Goal: Communication & Community: Answer question/provide support

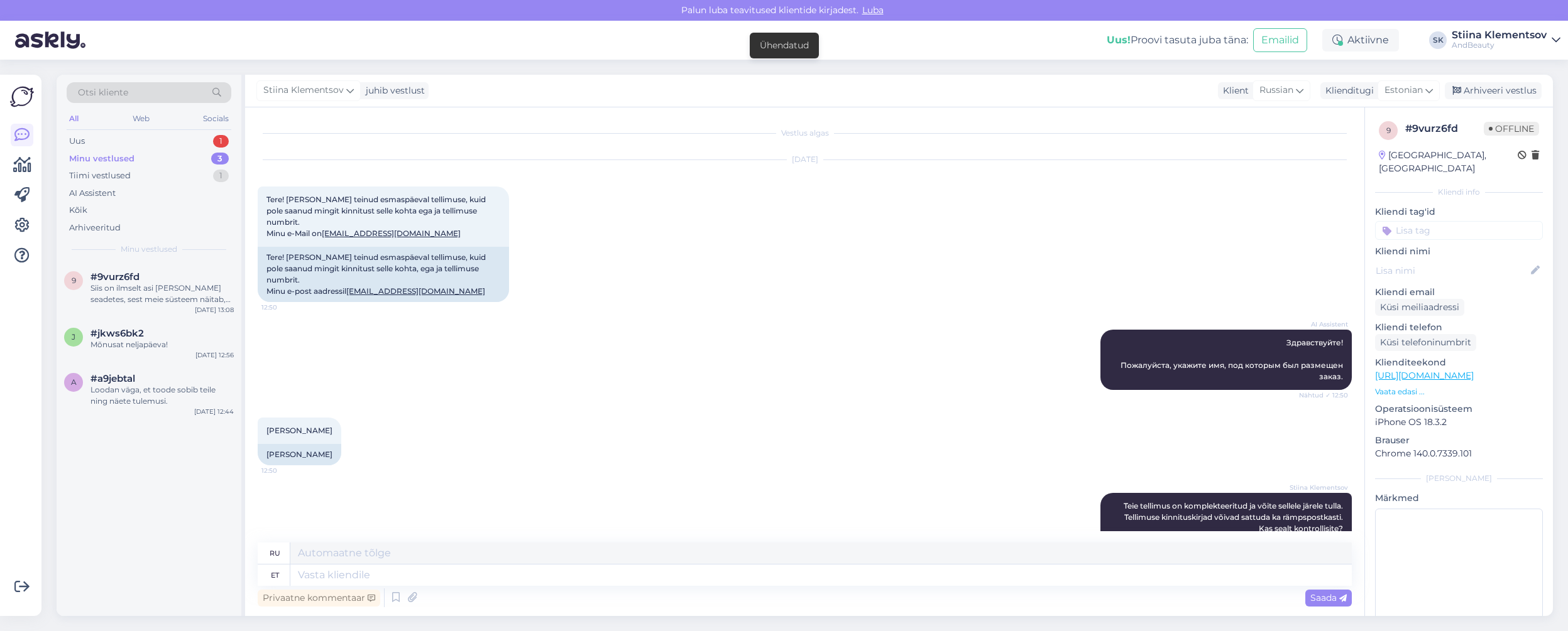
scroll to position [253, 0]
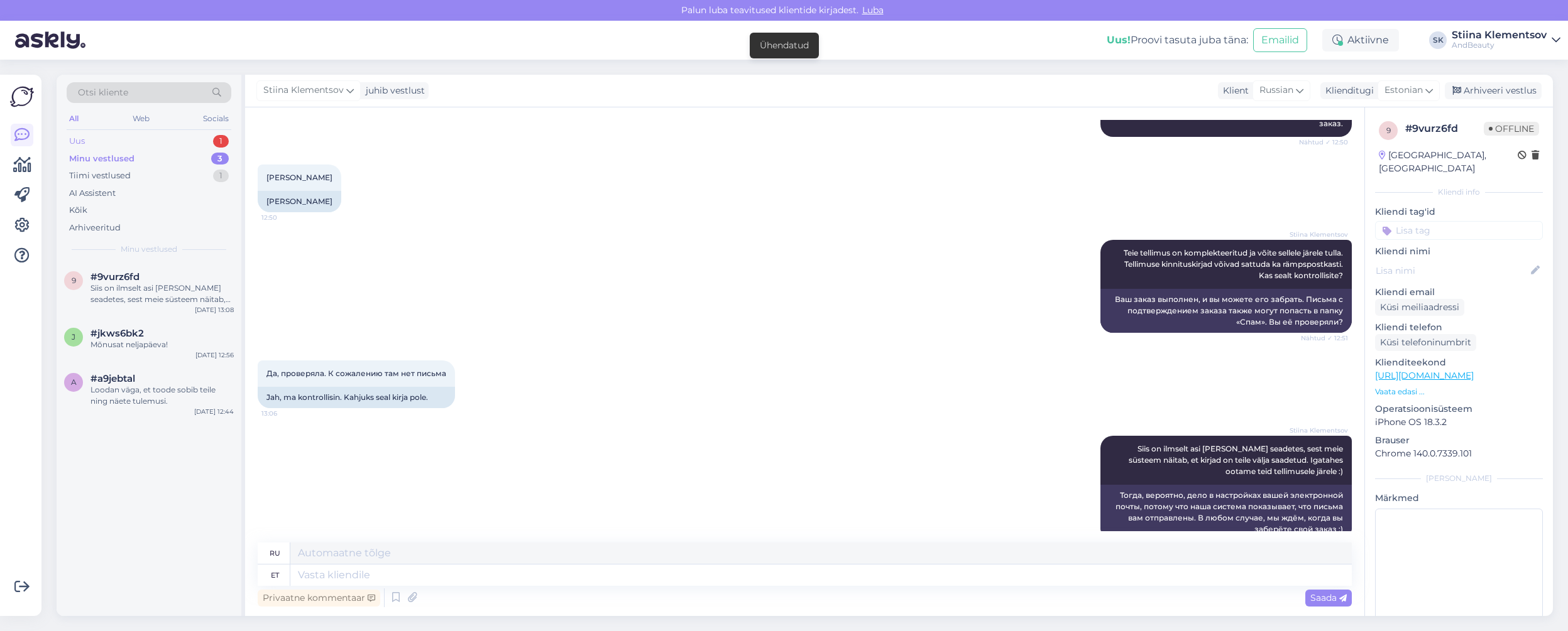
click at [188, 141] on div "Uus 1" at bounding box center [149, 142] width 164 height 18
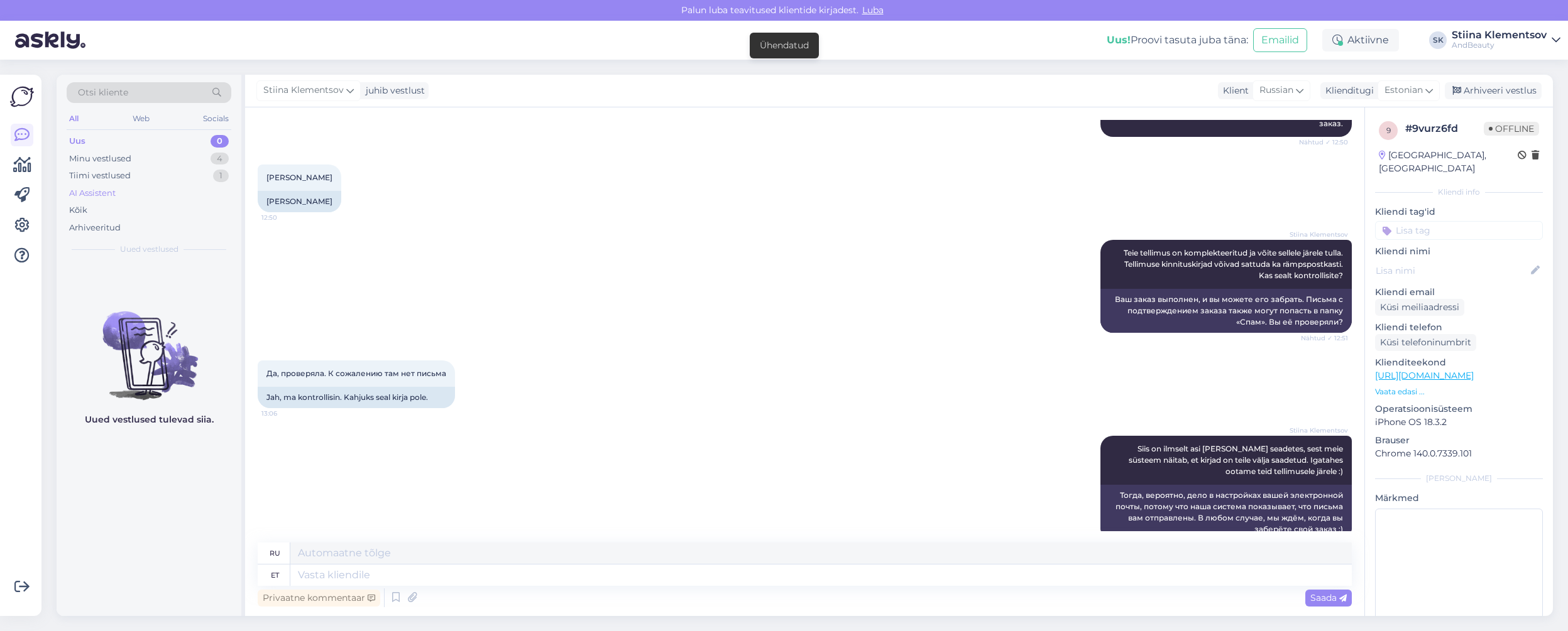
click at [159, 187] on div "AI Assistent" at bounding box center [149, 194] width 164 height 18
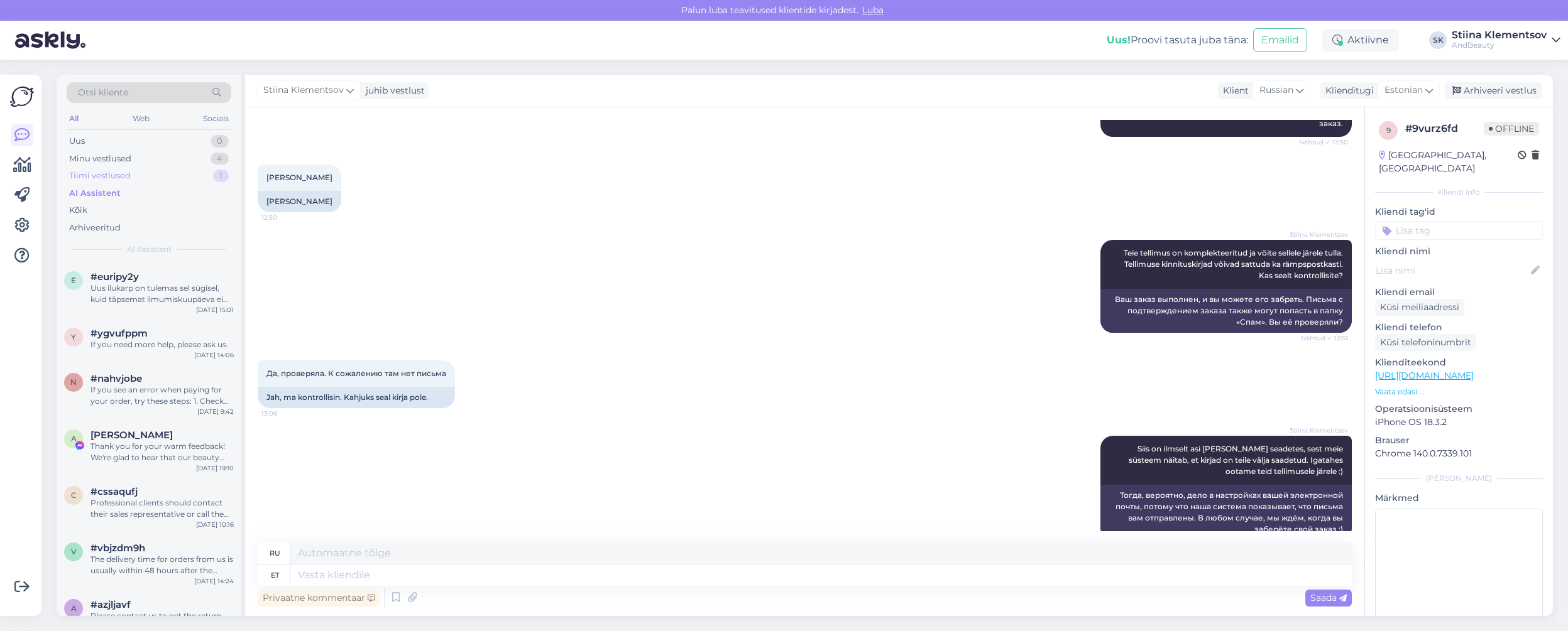
click at [158, 172] on div "Tiimi vestlused 1" at bounding box center [149, 176] width 164 height 18
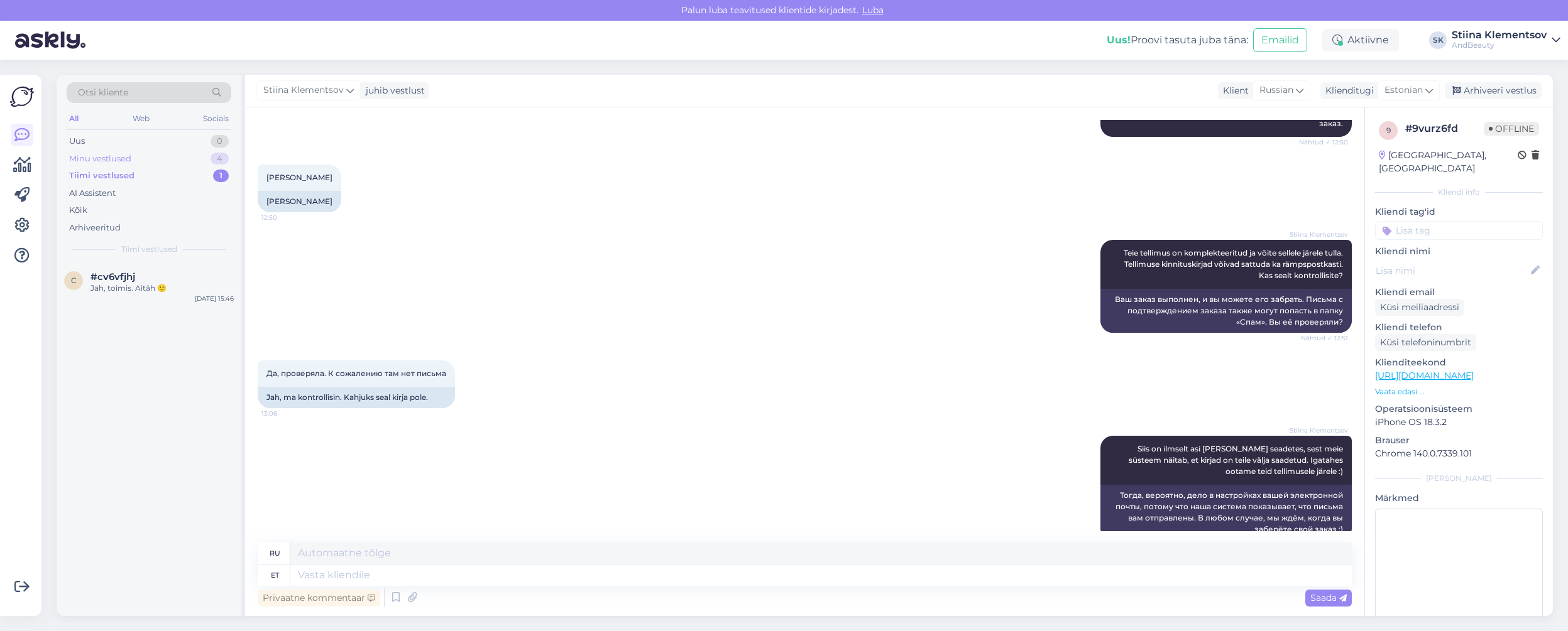
click at [153, 153] on div "Minu vestlused 4" at bounding box center [149, 159] width 164 height 18
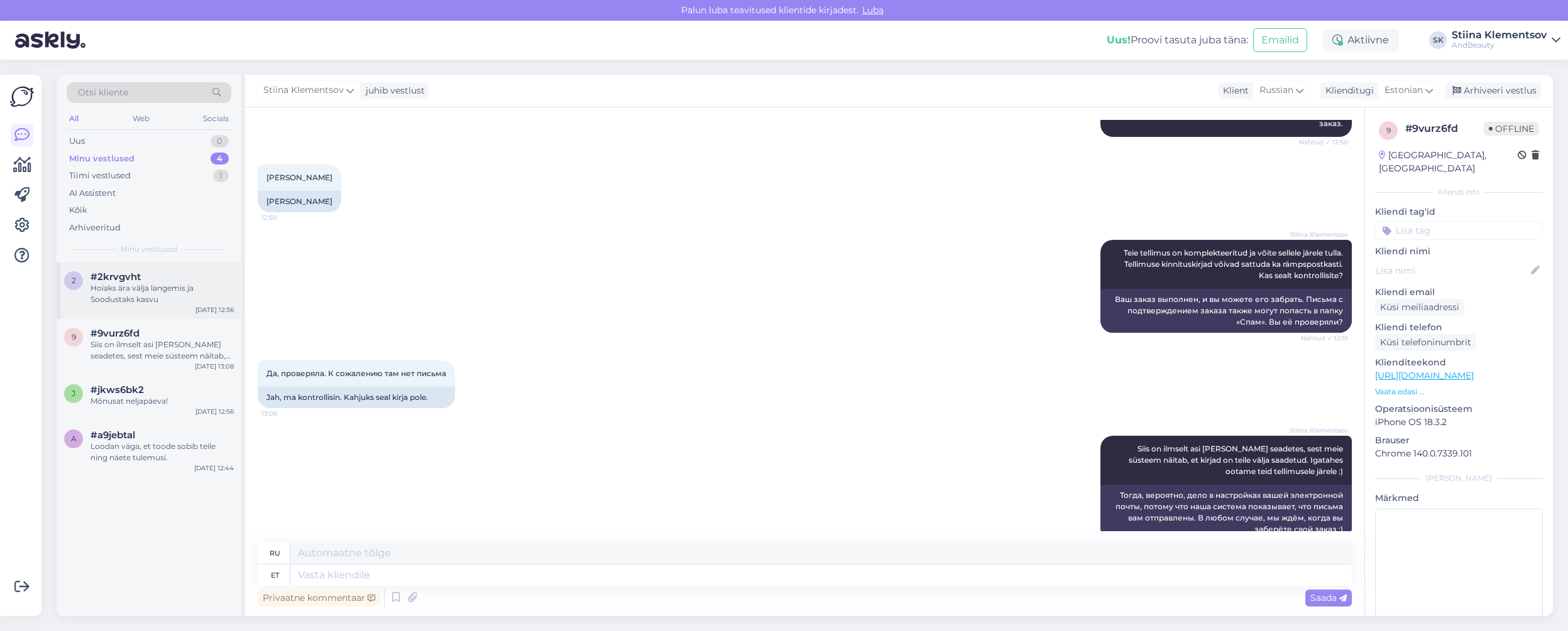
click at [150, 286] on div "Hoiaks ära välja langemis ja Soodustaks kasvu" at bounding box center [162, 294] width 143 height 22
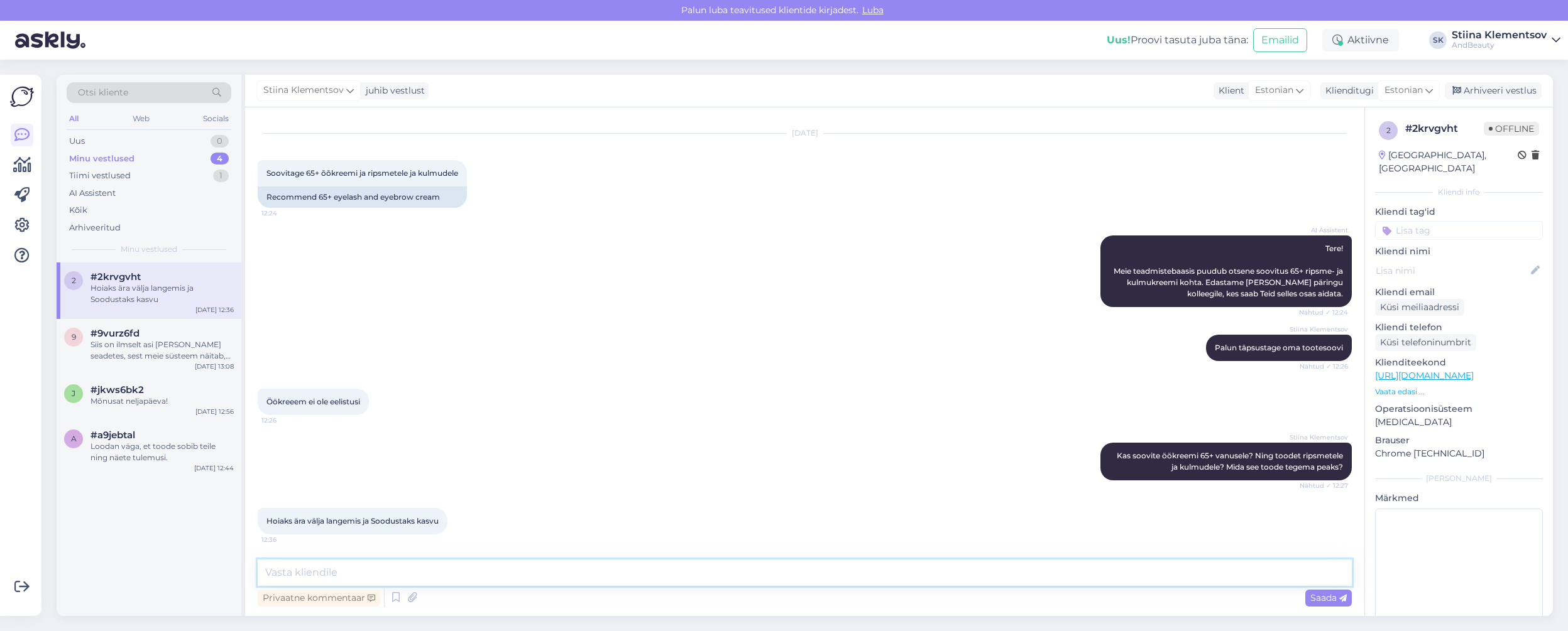
click at [587, 580] on textarea at bounding box center [805, 573] width 1095 height 27
paste textarea "[URL][DOMAIN_NAME]"
drag, startPoint x: 265, startPoint y: 572, endPoint x: 399, endPoint y: 553, distance: 135.3
click at [265, 572] on textarea "[URL][DOMAIN_NAME]" at bounding box center [805, 573] width 1095 height 27
click at [872, 572] on textarea "Ripsmeseerumiks soovitame seda [URL][DOMAIN_NAME]" at bounding box center [805, 573] width 1095 height 27
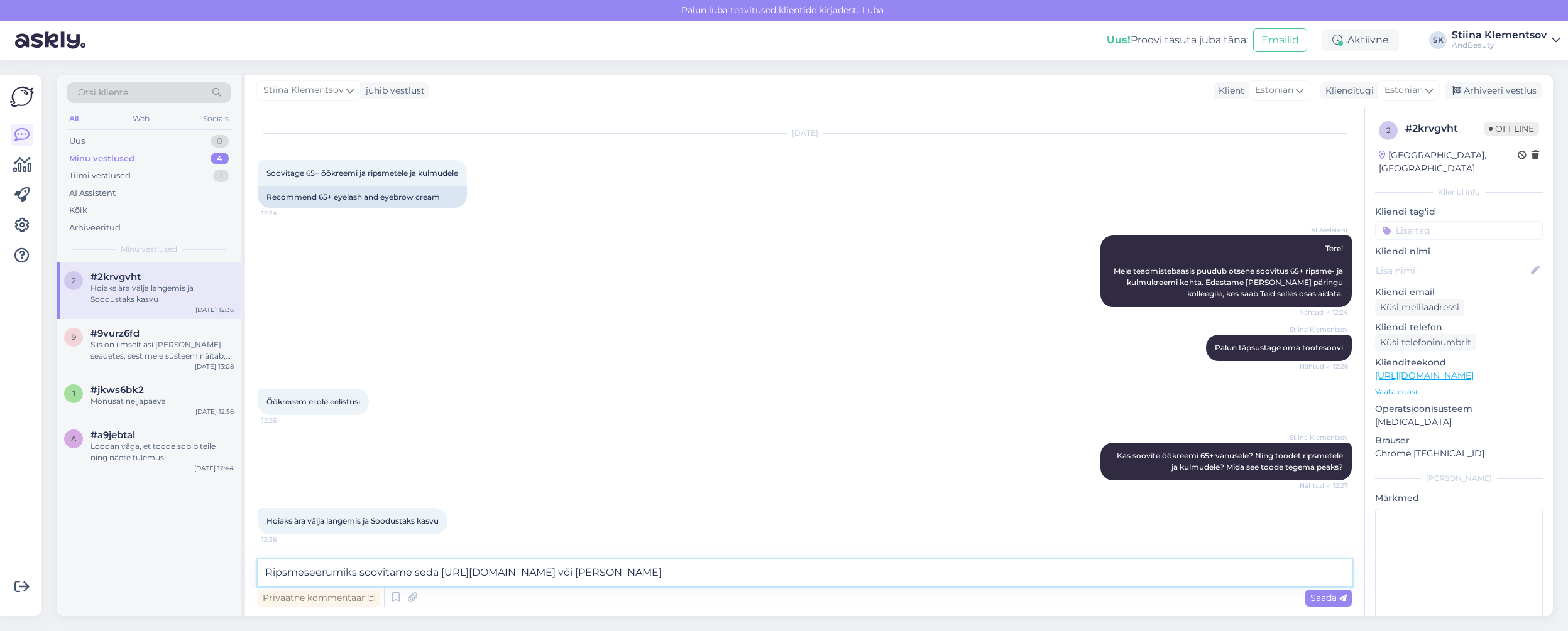
drag, startPoint x: 846, startPoint y: 578, endPoint x: 774, endPoint y: 577, distance: 72.0
click at [774, 577] on textarea "Ripsmeseerumiks soovitame seda [URL][DOMAIN_NAME] või [PERSON_NAME]" at bounding box center [805, 573] width 1095 height 27
type textarea "Ripsmeseerumiks soovitame seda [URL][DOMAIN_NAME]"
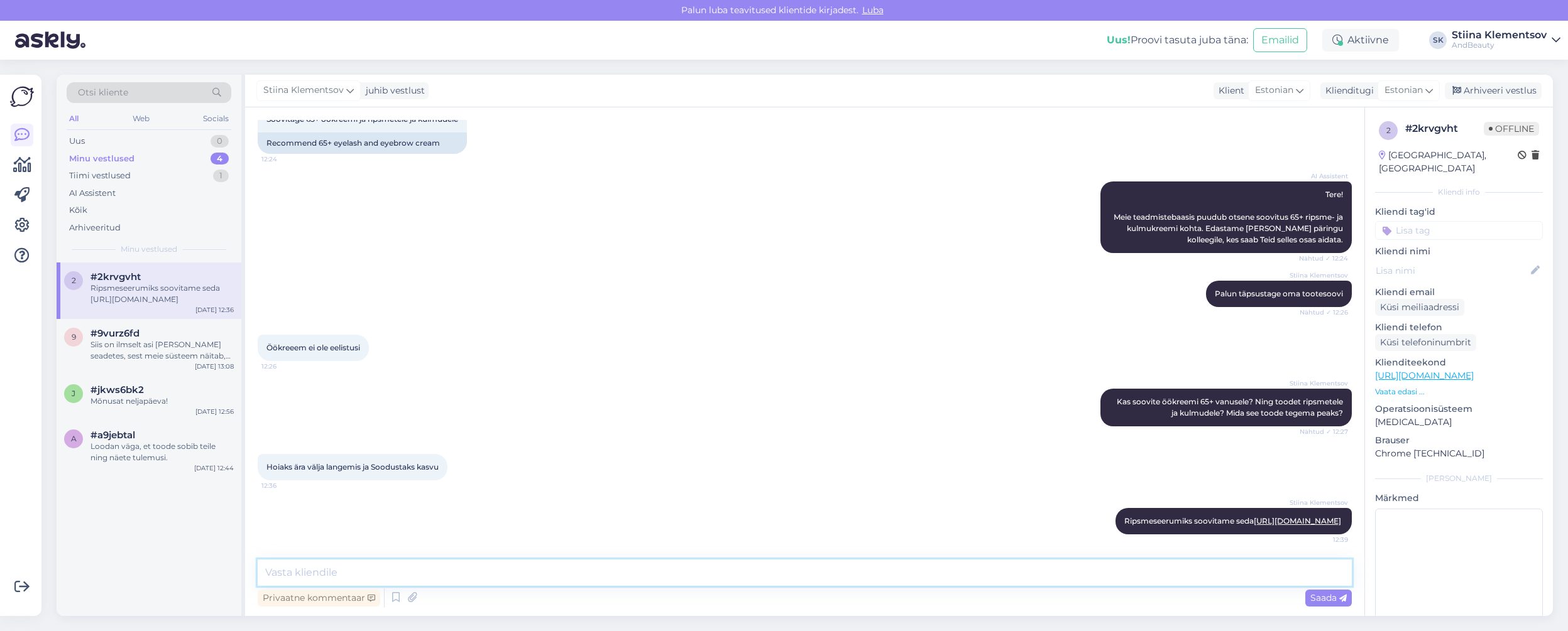
click at [993, 574] on textarea at bounding box center [805, 573] width 1095 height 27
paste textarea "[URL][DOMAIN_NAME]"
type textarea "Vananemisvastased öökreemid leiate siit [URL][DOMAIN_NAME]"
